Goal: Task Accomplishment & Management: Complete application form

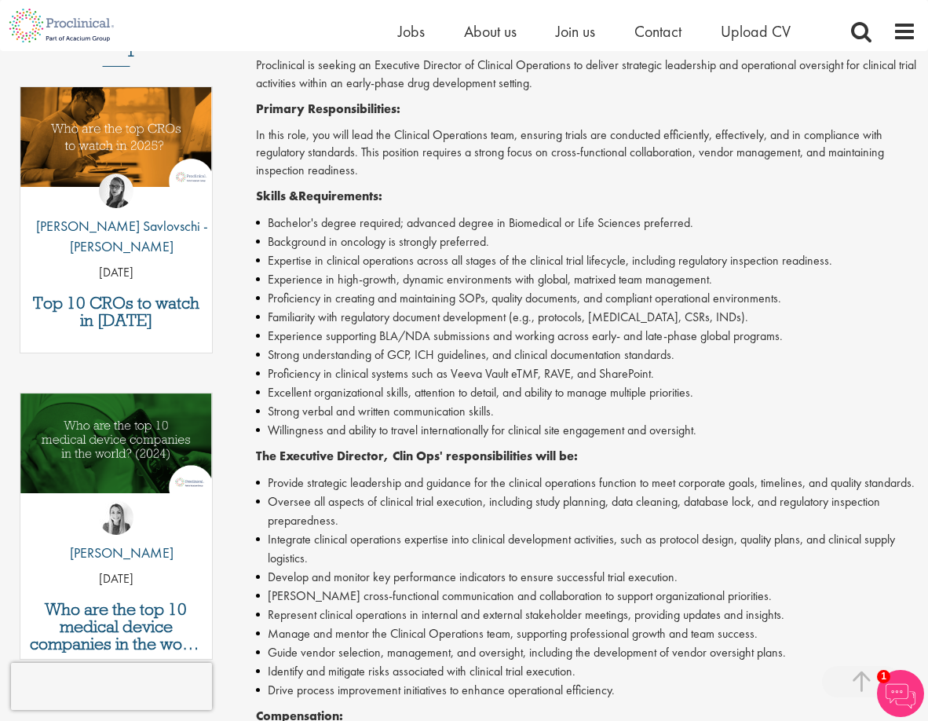
scroll to position [471, 0]
click at [428, 527] on li "Oversee all aspects of clinical trial execution, including study planning, data…" at bounding box center [586, 510] width 661 height 38
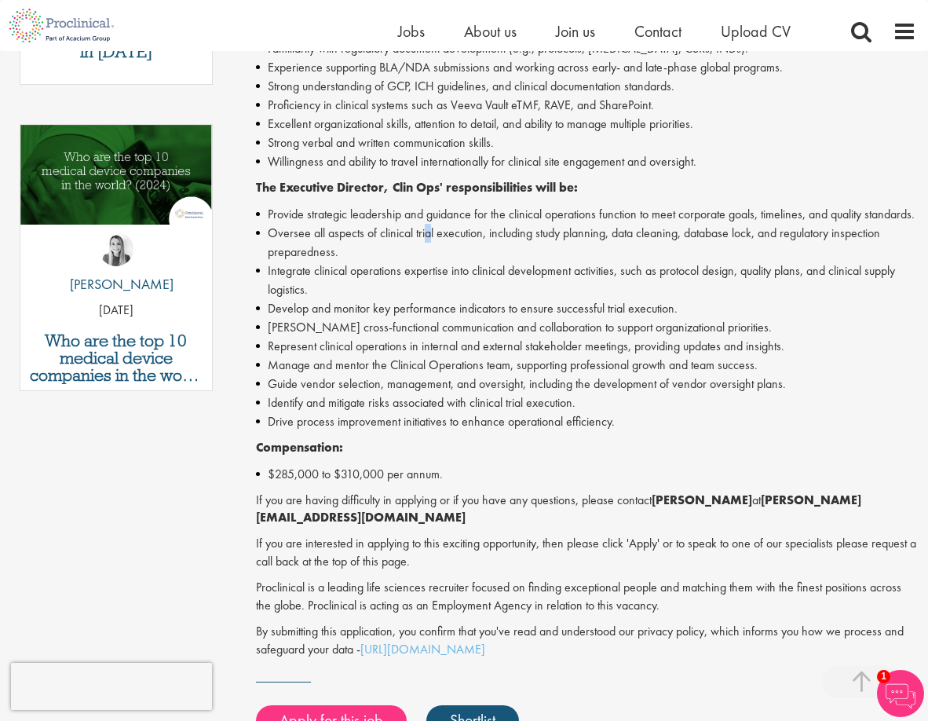
scroll to position [942, 0]
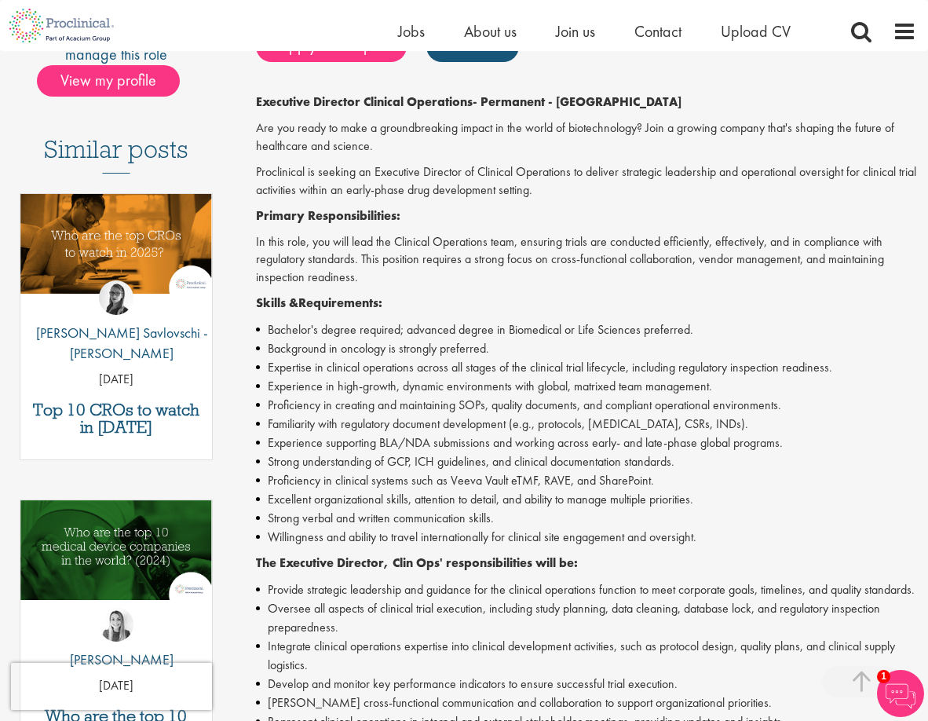
scroll to position [314, 0]
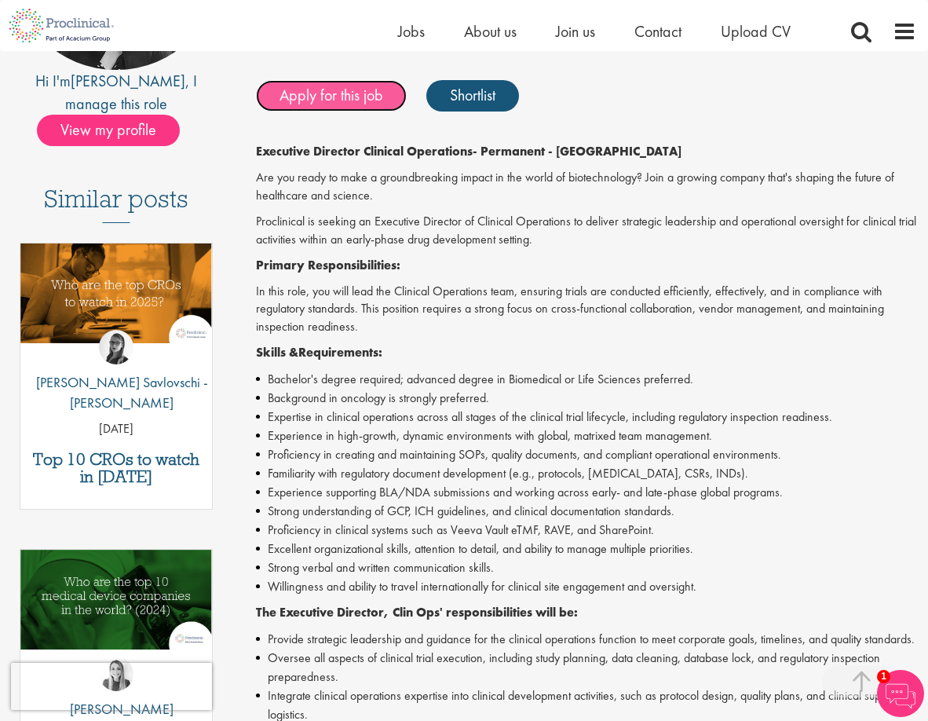
click at [345, 96] on link "Apply for this job" at bounding box center [331, 95] width 151 height 31
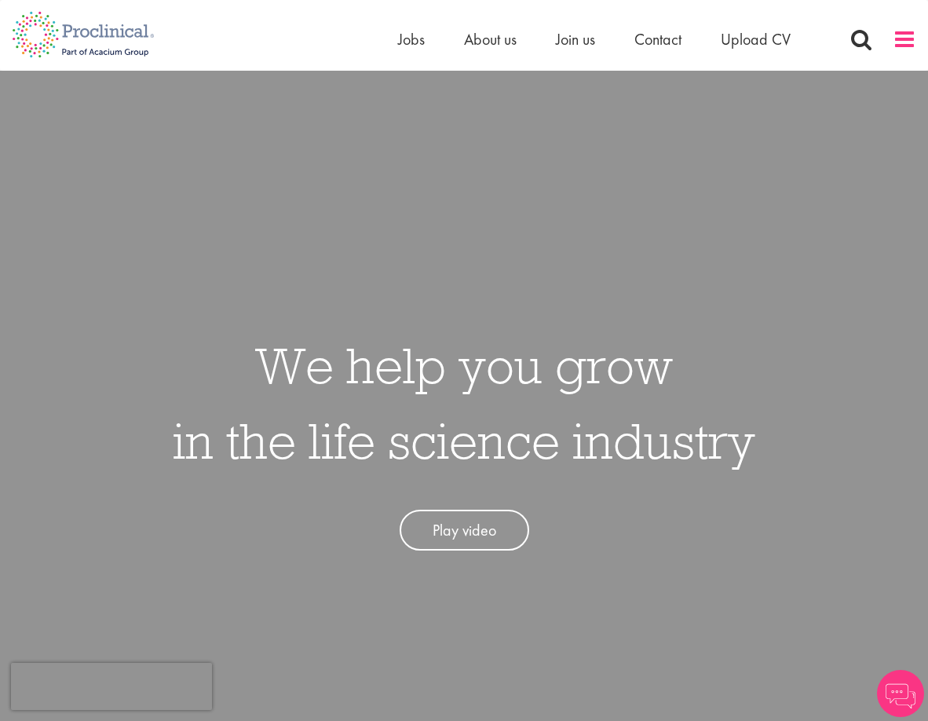
click at [895, 42] on span at bounding box center [905, 39] width 24 height 24
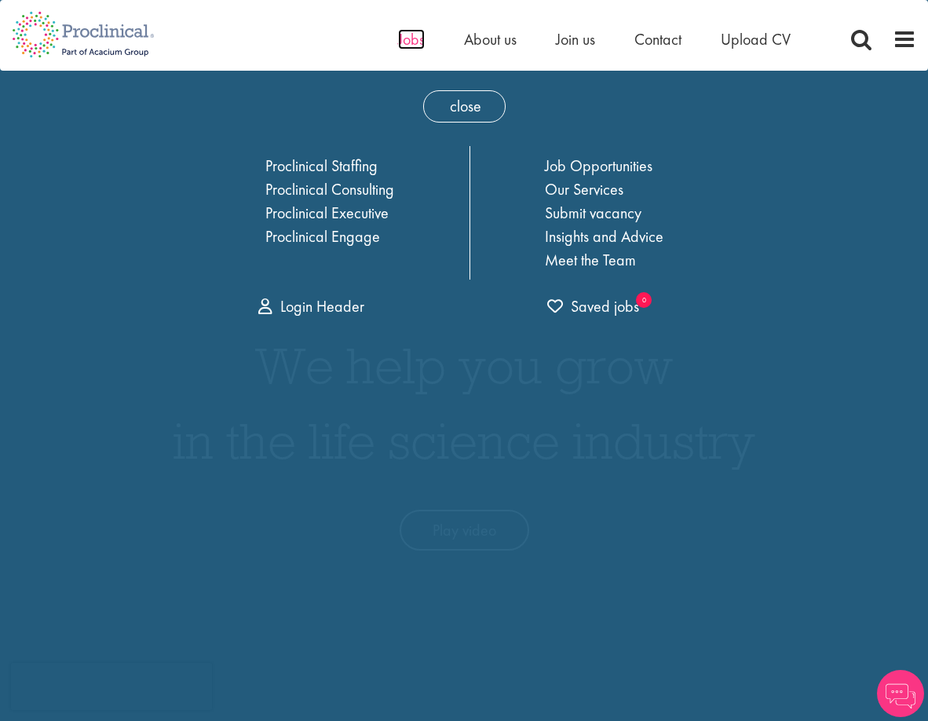
click at [407, 38] on span "Jobs" at bounding box center [411, 39] width 27 height 20
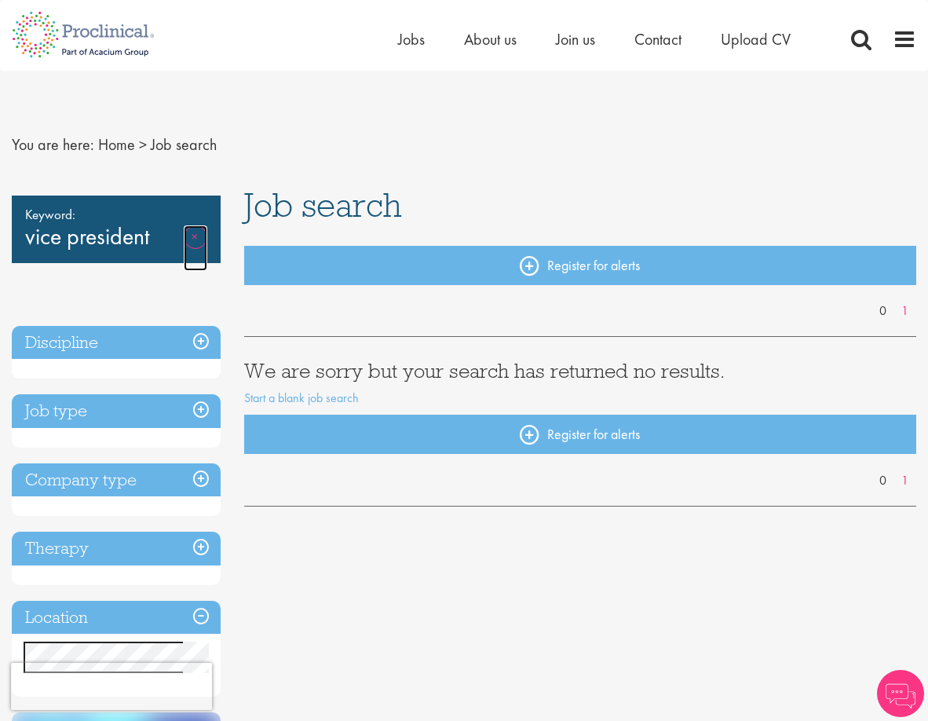
click at [196, 235] on link "Remove" at bounding box center [196, 248] width 24 height 46
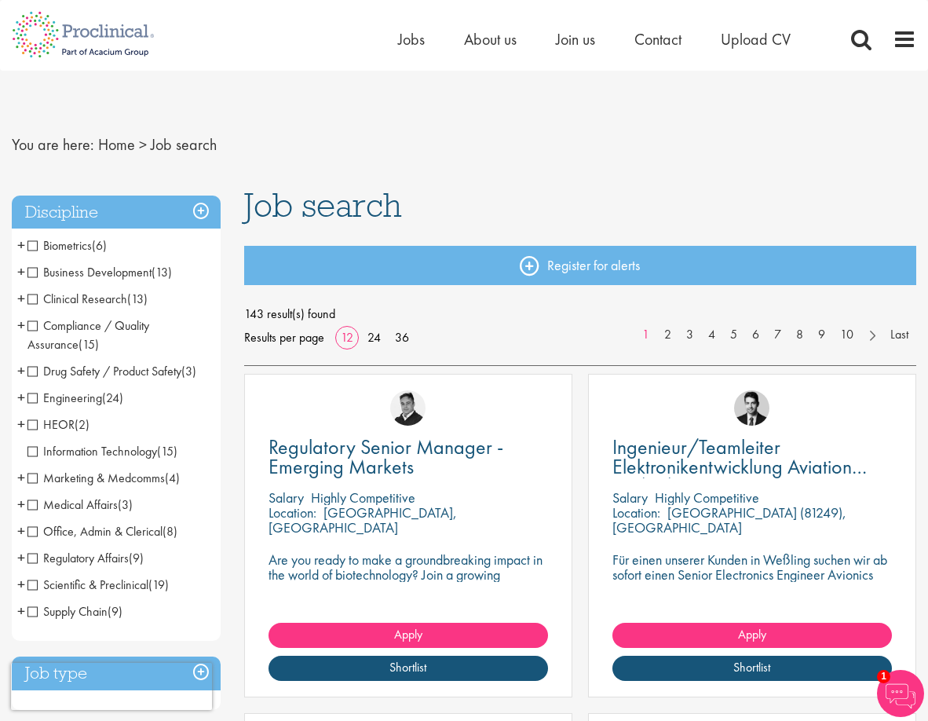
click at [34, 302] on span "Clinical Research" at bounding box center [77, 298] width 100 height 16
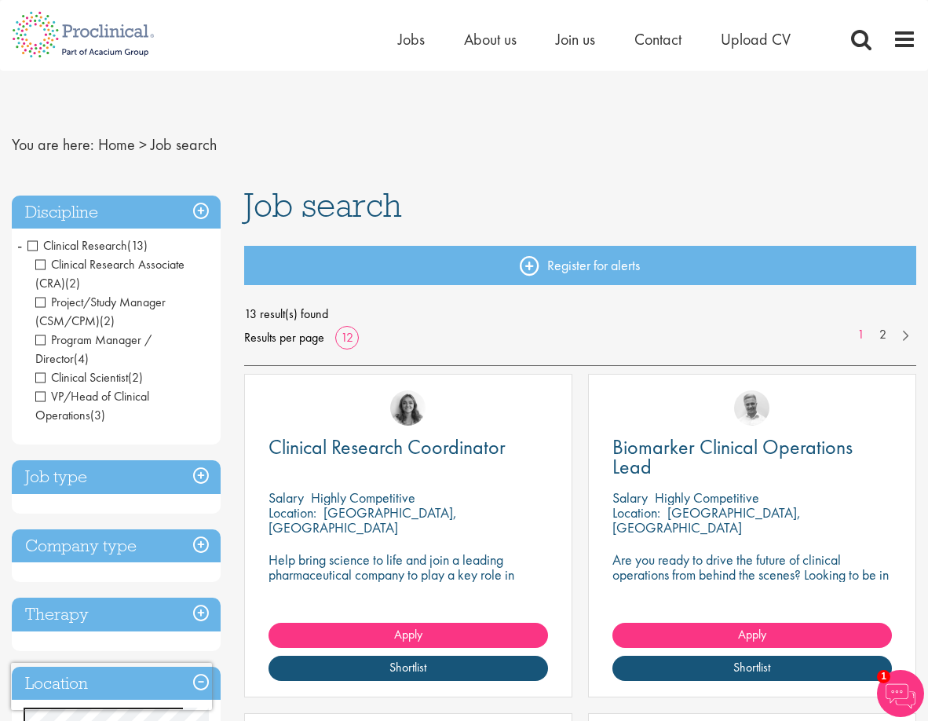
click at [42, 262] on span "Clinical Research Associate (CRA)" at bounding box center [109, 273] width 149 height 35
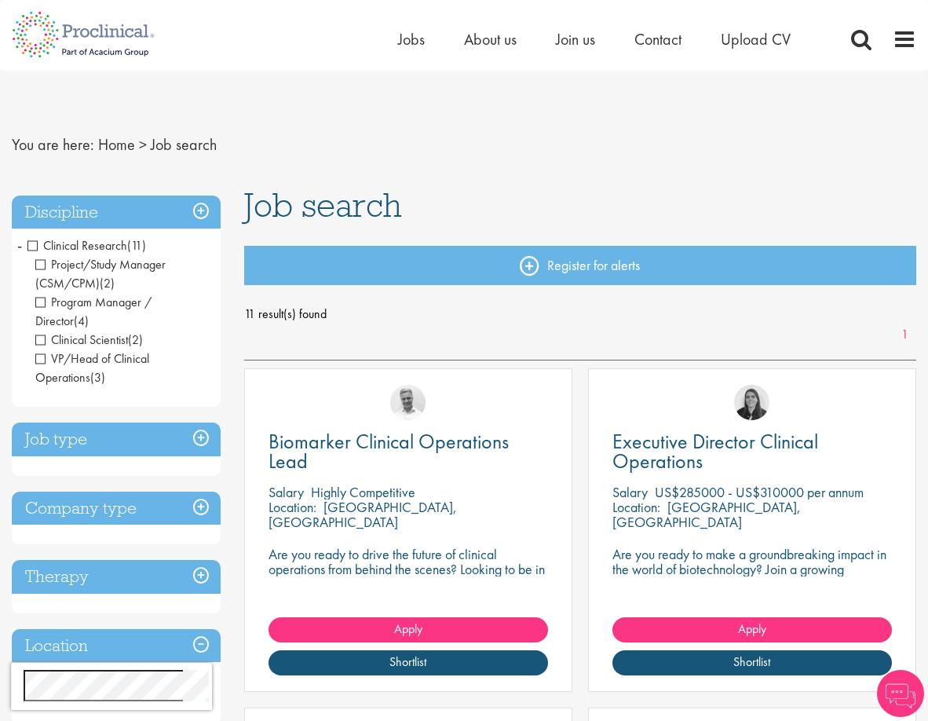
click at [38, 266] on span "Project/Study Manager (CSM/CPM)" at bounding box center [100, 273] width 130 height 35
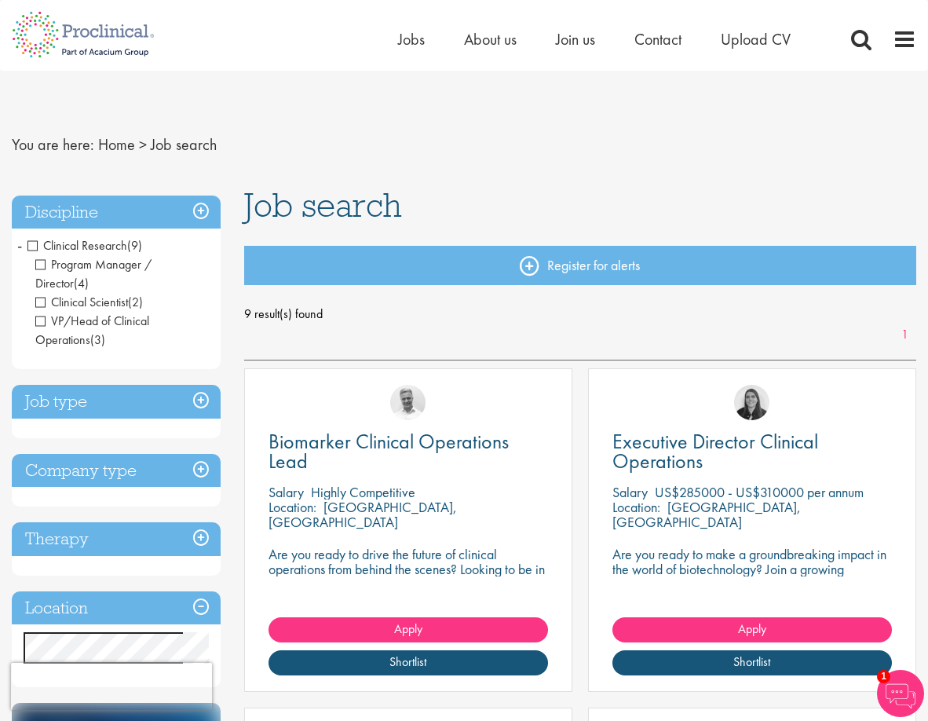
click at [83, 341] on span "VP/Head of Clinical Operations" at bounding box center [92, 329] width 114 height 35
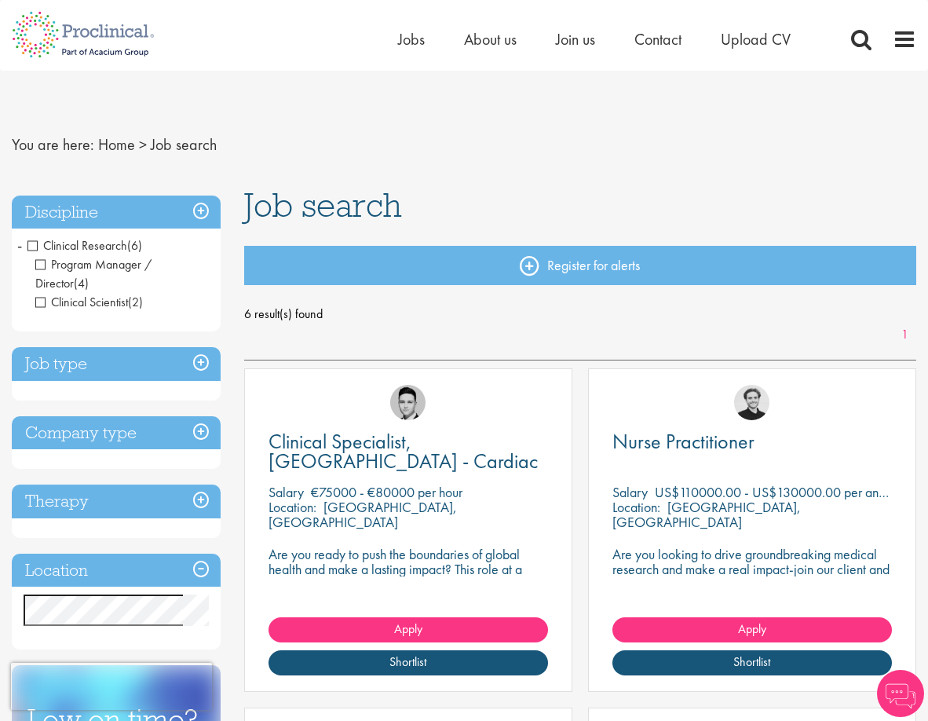
click at [210, 204] on h3 "Discipline" at bounding box center [116, 212] width 209 height 34
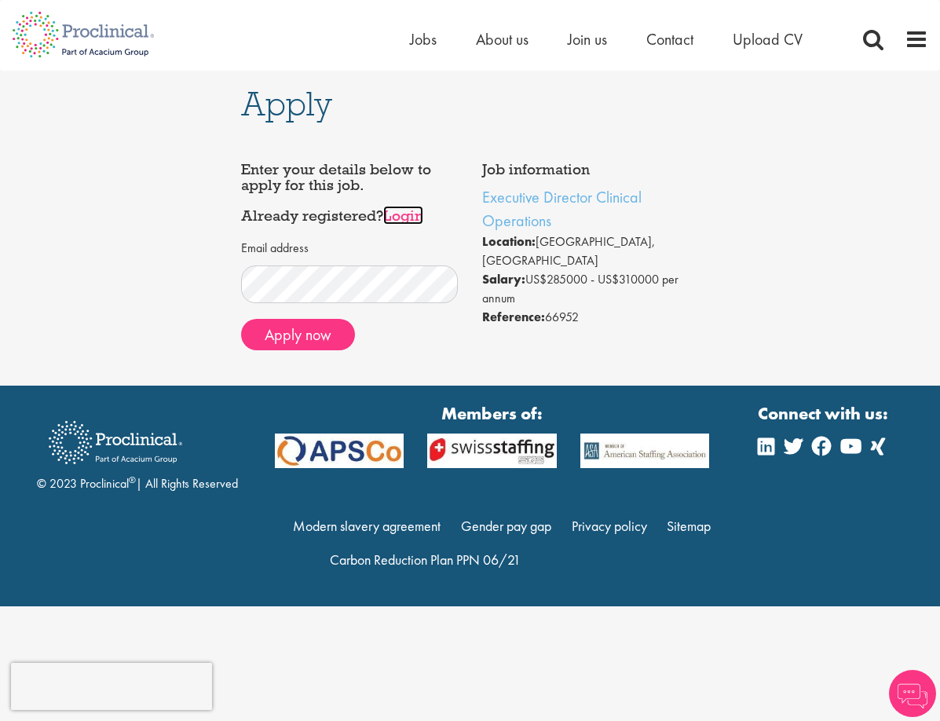
click at [402, 209] on link "Login" at bounding box center [403, 215] width 40 height 19
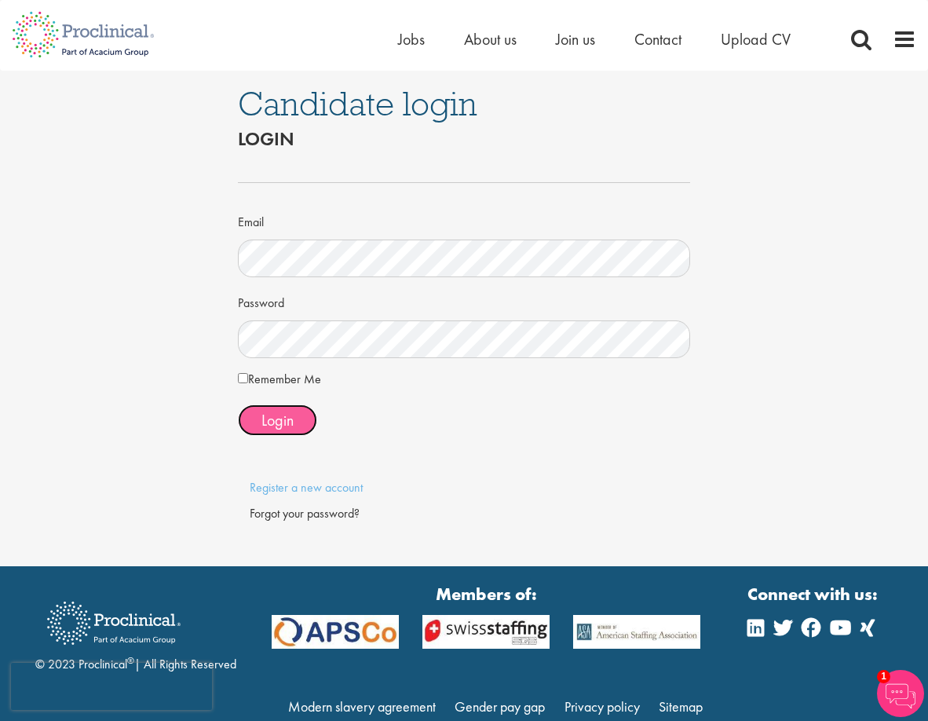
click at [270, 421] on span "Login" at bounding box center [277, 420] width 32 height 20
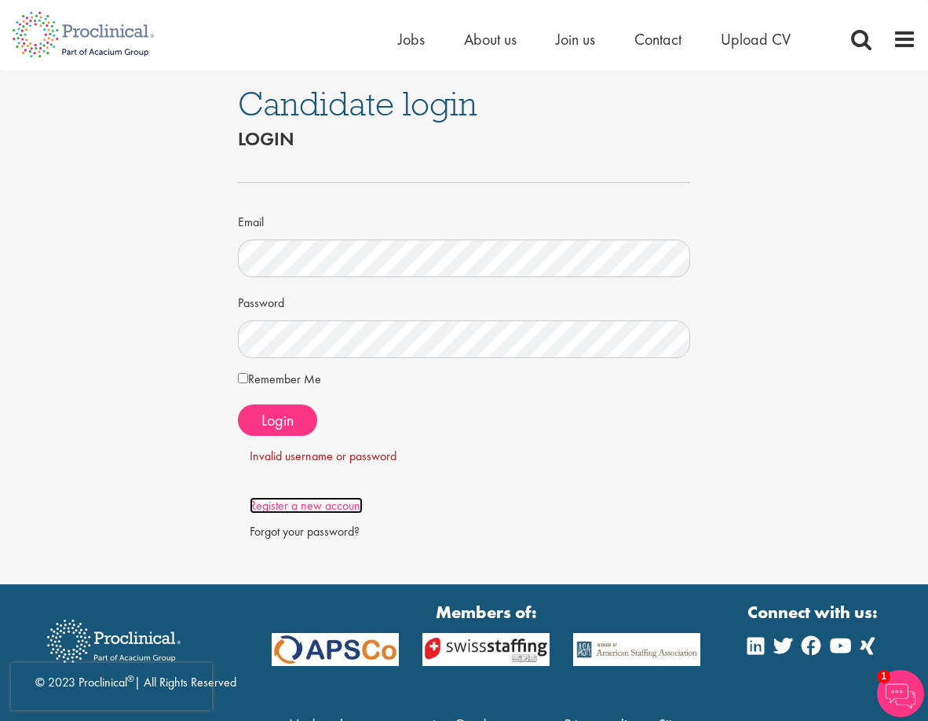
click at [301, 501] on link "Register a new account" at bounding box center [306, 505] width 113 height 16
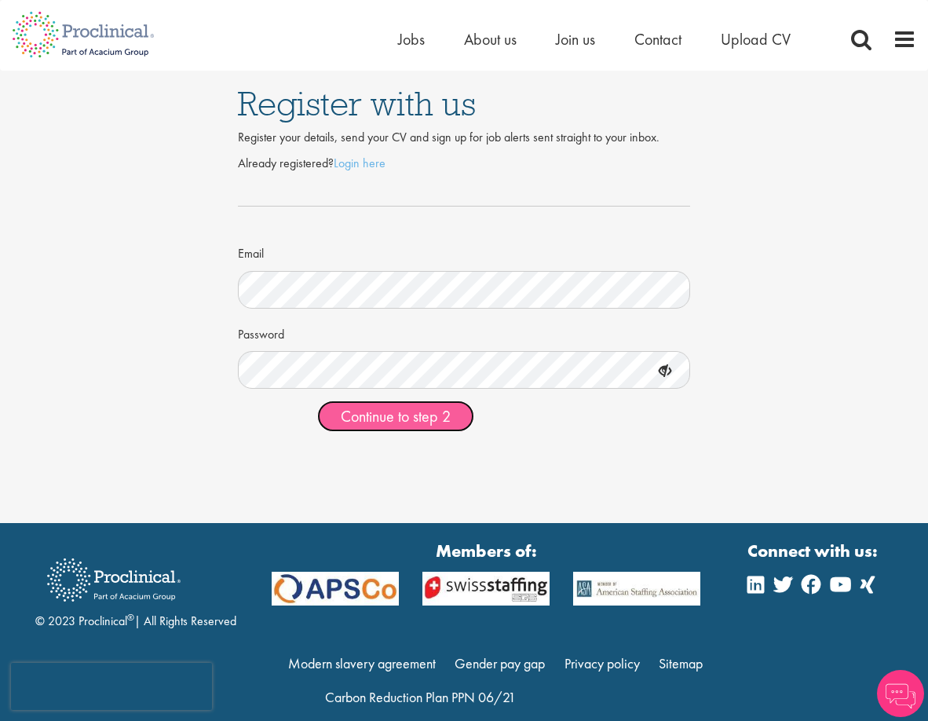
click at [396, 421] on span "Continue to step 2" at bounding box center [396, 416] width 110 height 20
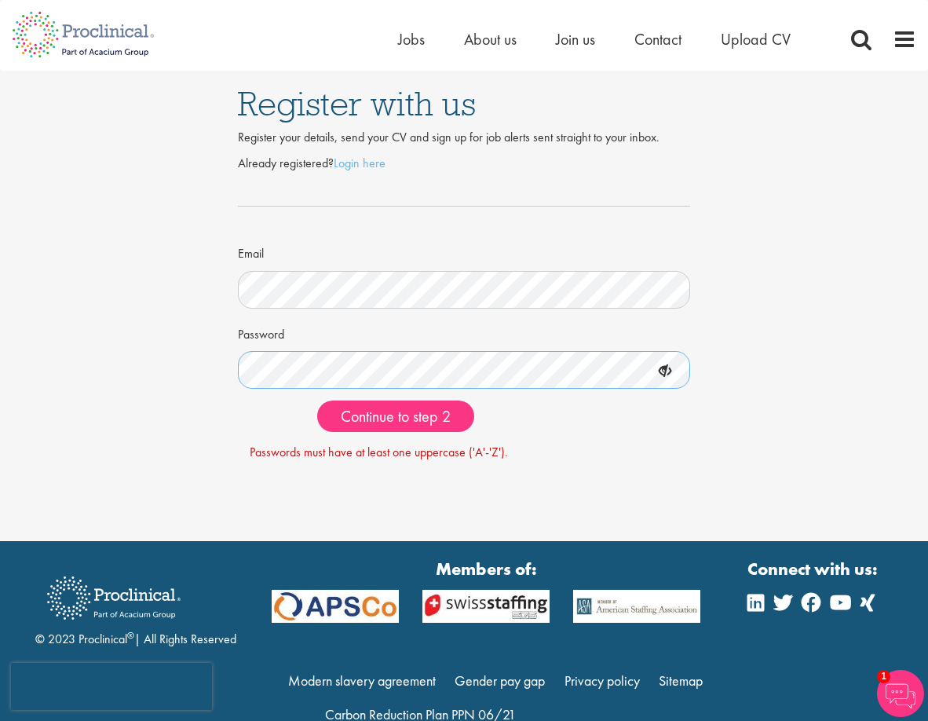
click at [0, 338] on html "This website uses cookies. By continuing to use this site, you are giving your …" at bounding box center [464, 380] width 928 height 761
click at [317, 400] on button "Continue to step 2" at bounding box center [395, 415] width 157 height 31
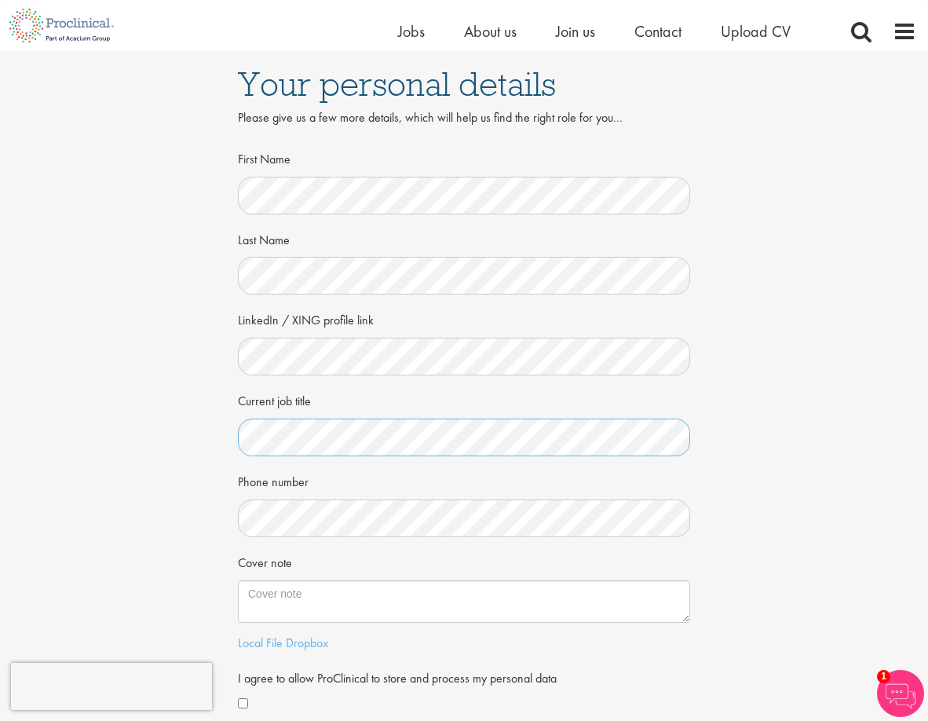
scroll to position [314, 0]
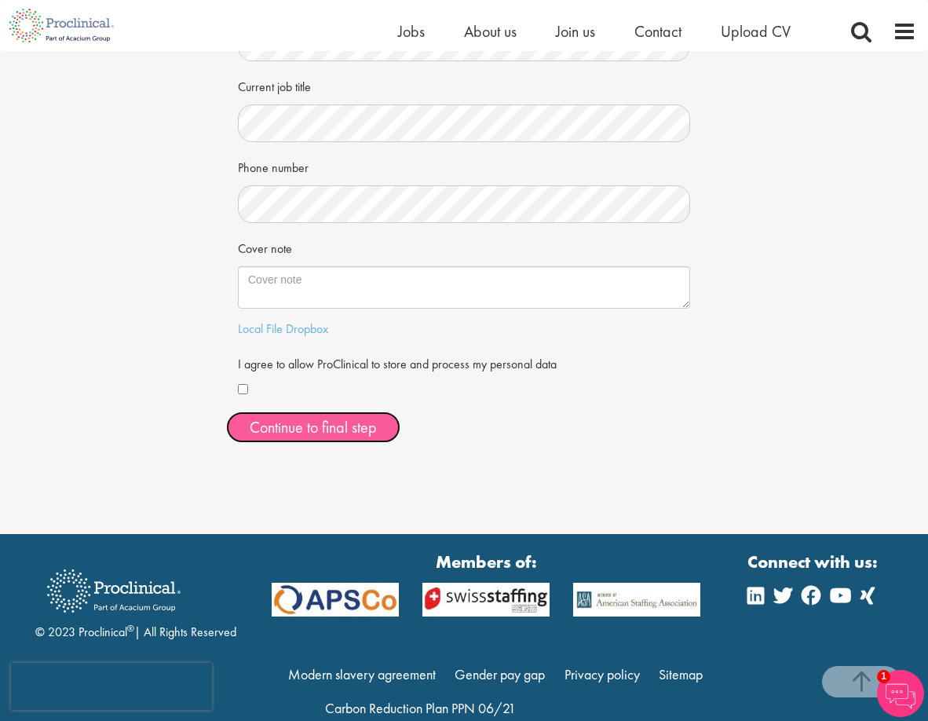
click at [276, 431] on button "Continue to final step" at bounding box center [313, 426] width 174 height 31
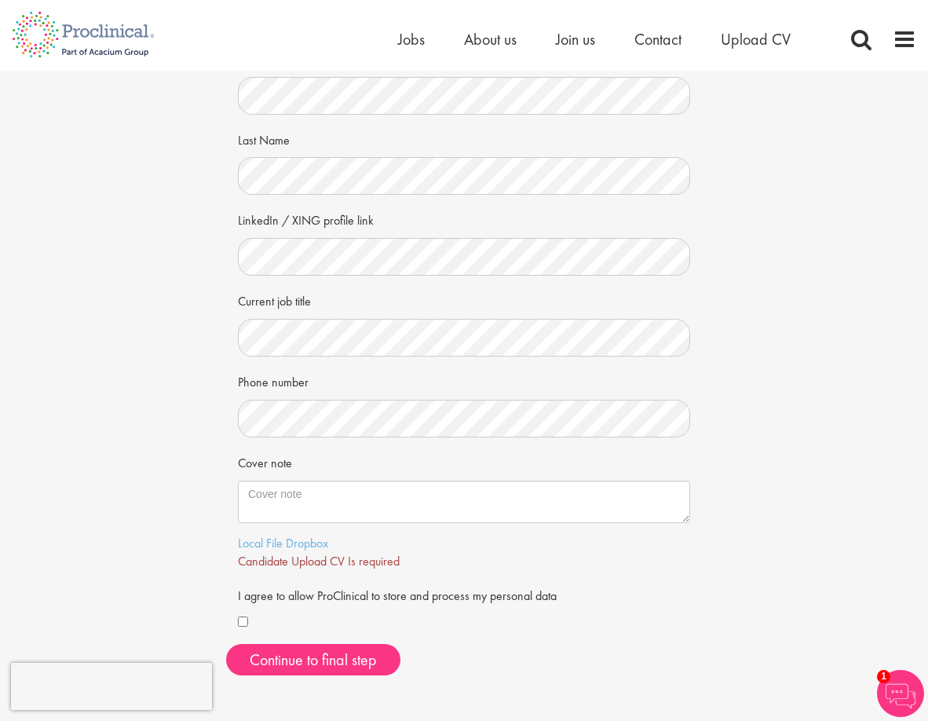
scroll to position [157, 0]
